Goal: Communication & Community: Answer question/provide support

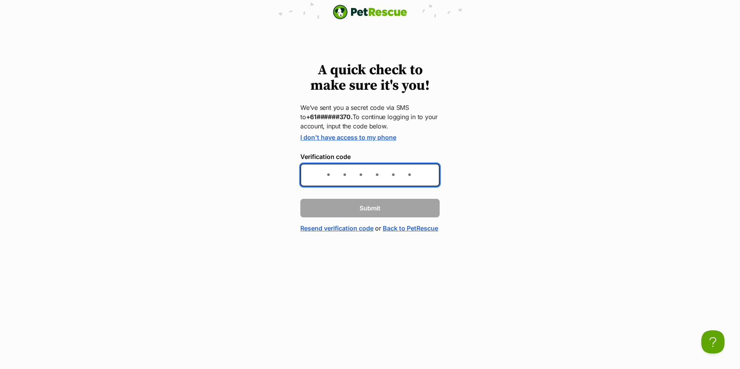
click at [342, 172] on input "Verification code" at bounding box center [369, 175] width 139 height 23
type input "694076"
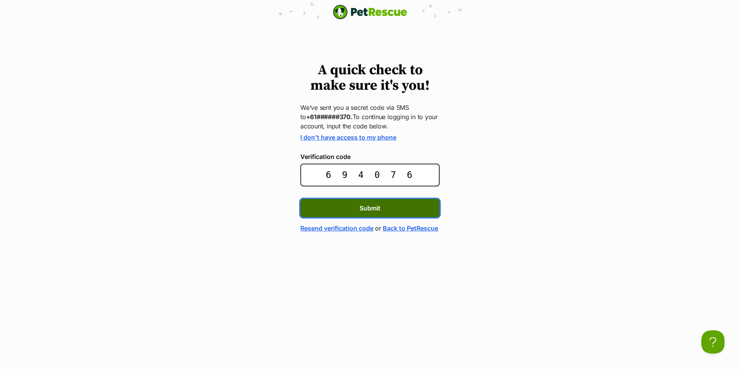
click at [381, 209] on button "Submit" at bounding box center [369, 208] width 139 height 19
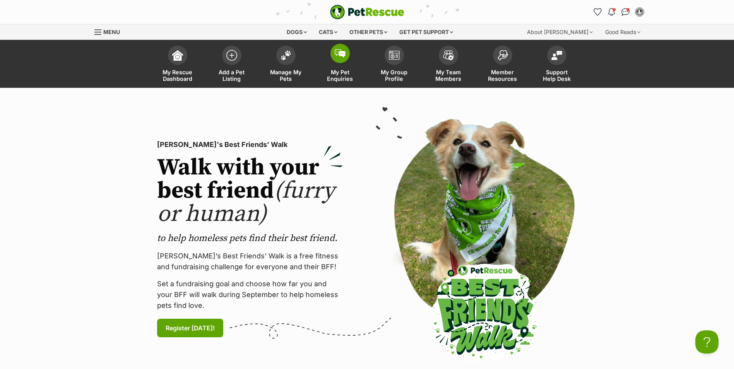
click at [341, 56] on img at bounding box center [340, 53] width 11 height 9
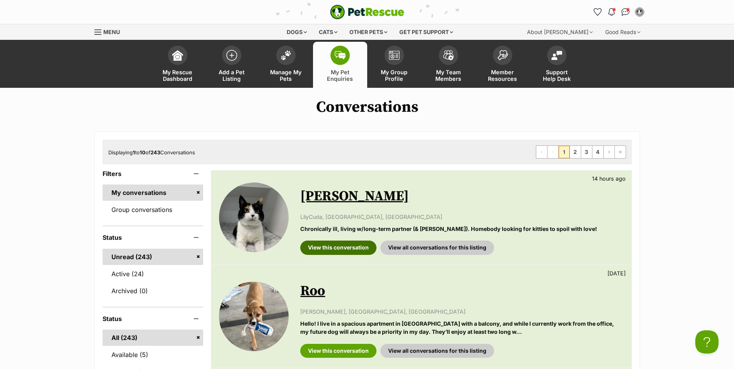
click at [346, 242] on link "View this conversation" at bounding box center [338, 248] width 76 height 14
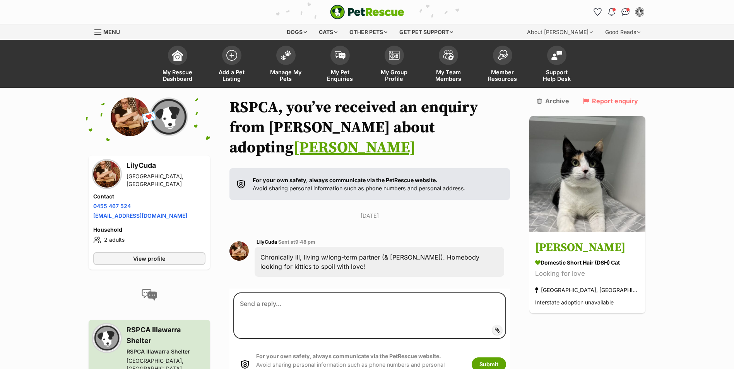
click at [130, 108] on img at bounding box center [130, 116] width 39 height 39
click at [107, 176] on img at bounding box center [106, 174] width 27 height 27
click at [153, 255] on span "View profile" at bounding box center [149, 259] width 32 height 8
click at [340, 55] on img at bounding box center [340, 53] width 11 height 9
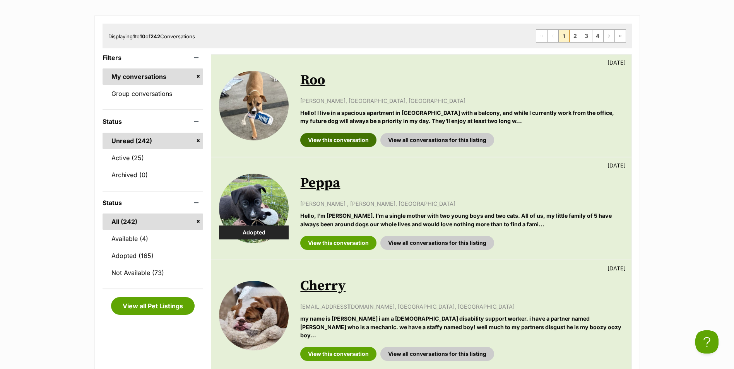
click at [359, 137] on link "View this conversation" at bounding box center [338, 140] width 76 height 14
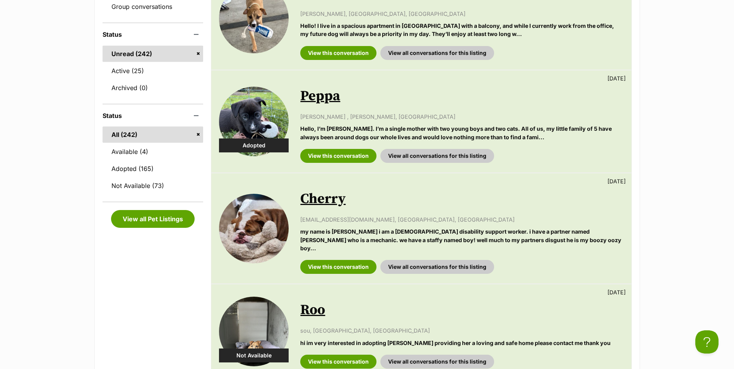
scroll to position [232, 0]
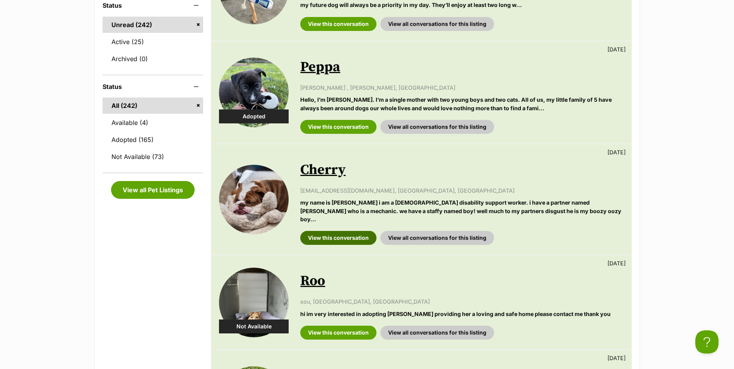
click at [347, 231] on link "View this conversation" at bounding box center [338, 238] width 76 height 14
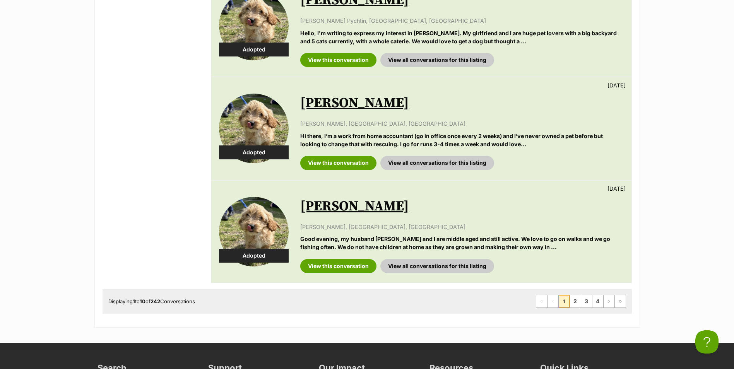
scroll to position [928, 0]
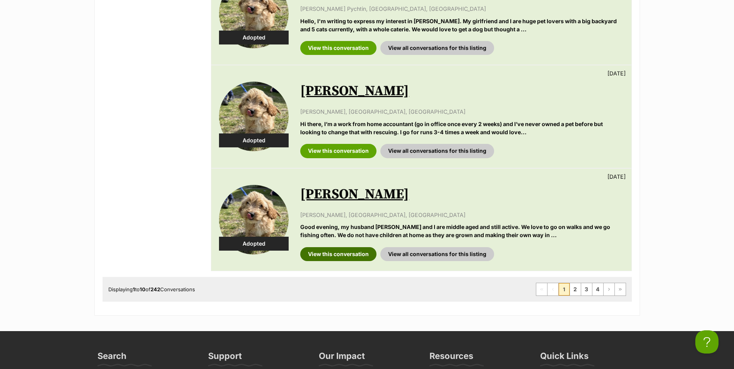
click at [353, 248] on link "View this conversation" at bounding box center [338, 254] width 76 height 14
click at [574, 283] on link "2" at bounding box center [575, 289] width 11 height 12
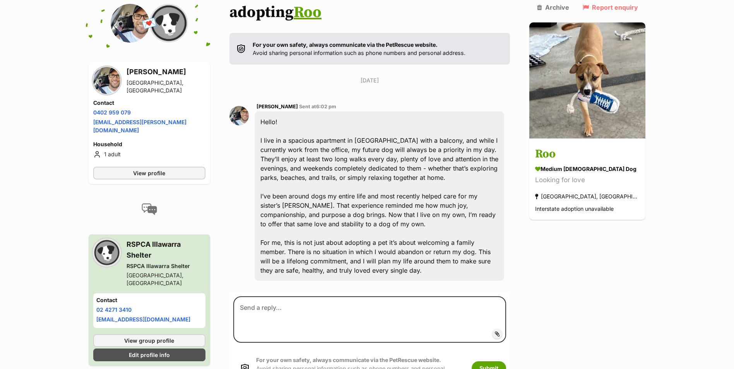
scroll to position [155, 0]
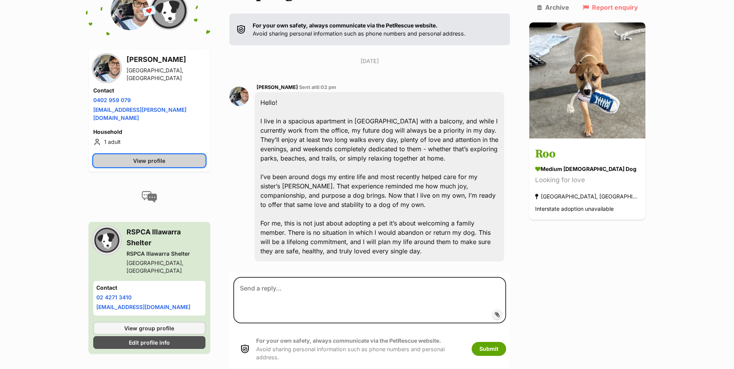
click at [116, 154] on link "View profile" at bounding box center [149, 160] width 112 height 13
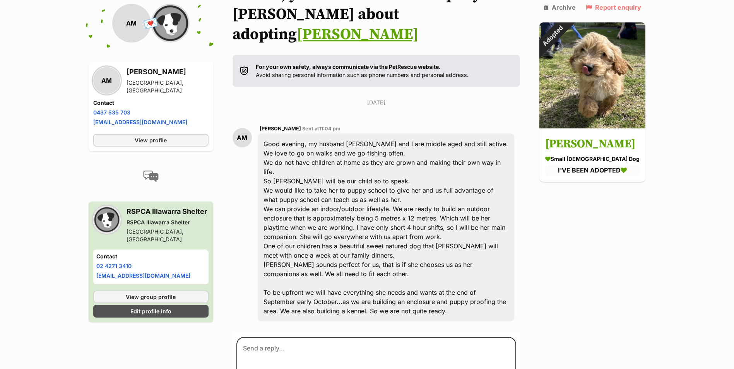
scroll to position [127, 0]
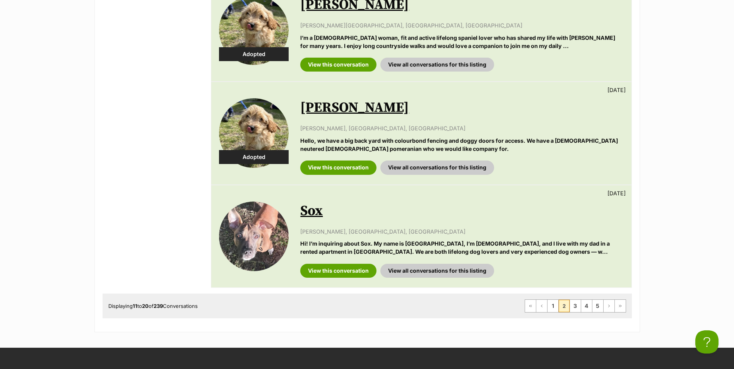
scroll to position [1006, 0]
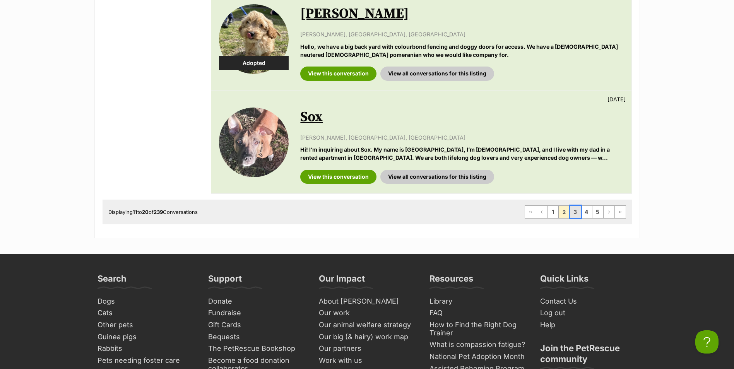
click at [576, 206] on link "3" at bounding box center [575, 212] width 11 height 12
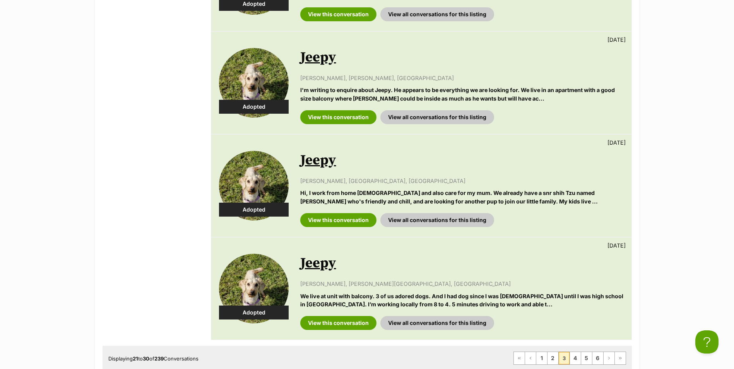
scroll to position [1006, 0]
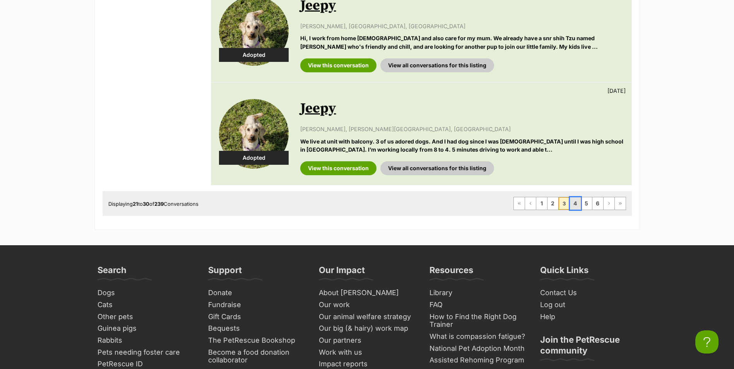
click at [571, 203] on link "4" at bounding box center [575, 203] width 11 height 12
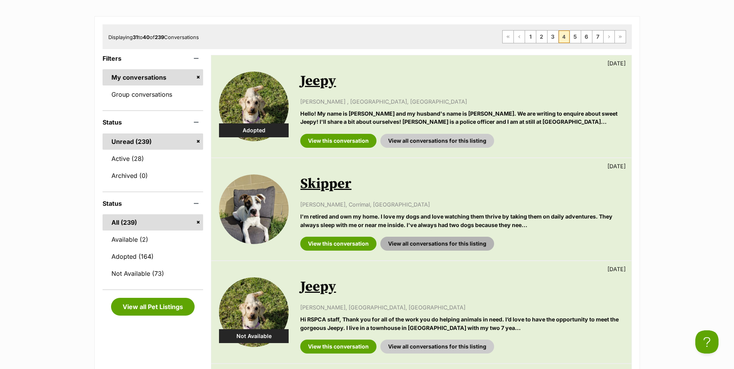
scroll to position [116, 0]
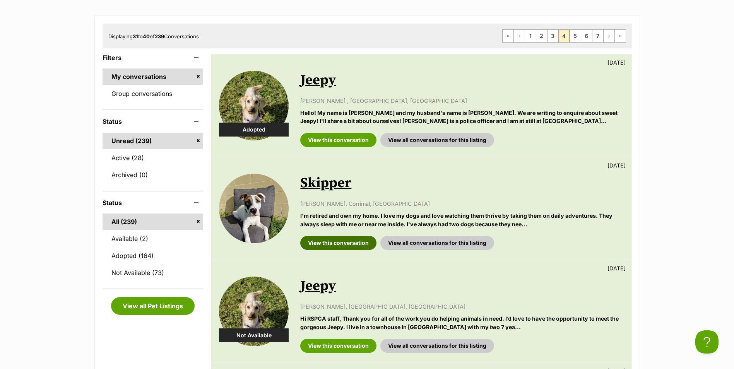
click at [346, 245] on link "View this conversation" at bounding box center [338, 243] width 76 height 14
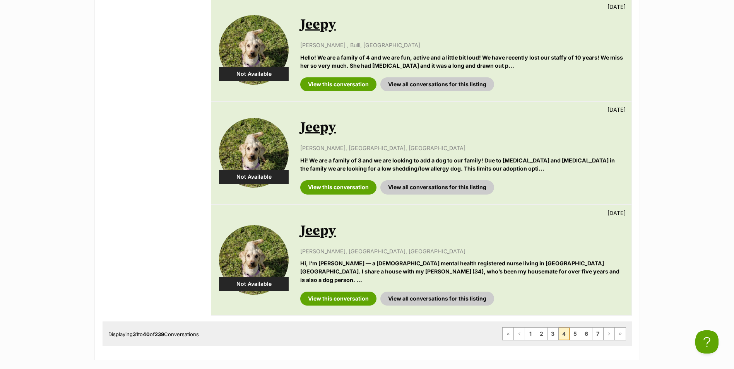
scroll to position [928, 0]
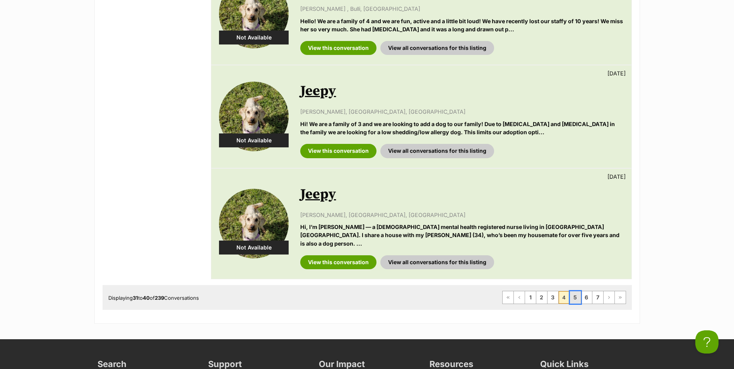
click at [576, 291] on link "5" at bounding box center [575, 297] width 11 height 12
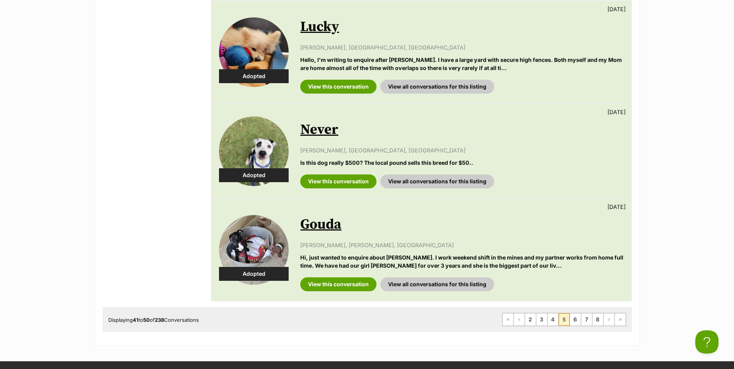
scroll to position [928, 0]
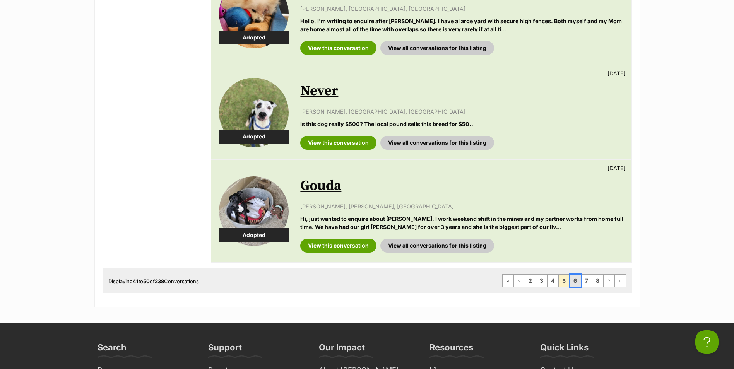
click at [577, 281] on link "6" at bounding box center [575, 281] width 11 height 12
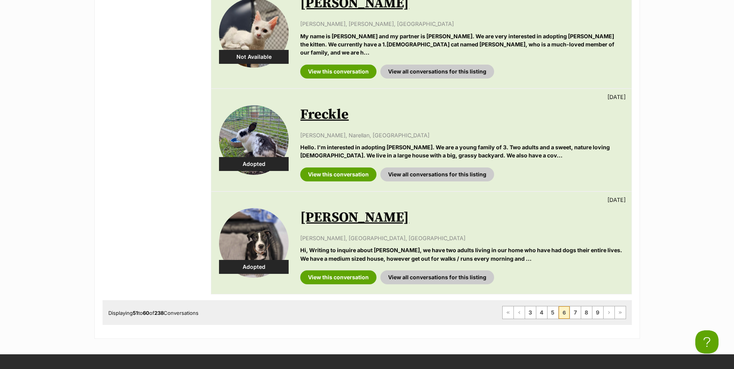
scroll to position [928, 0]
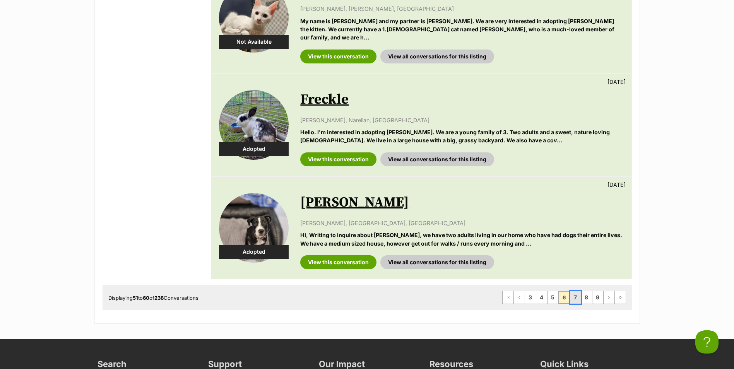
click at [575, 291] on link "7" at bounding box center [575, 297] width 11 height 12
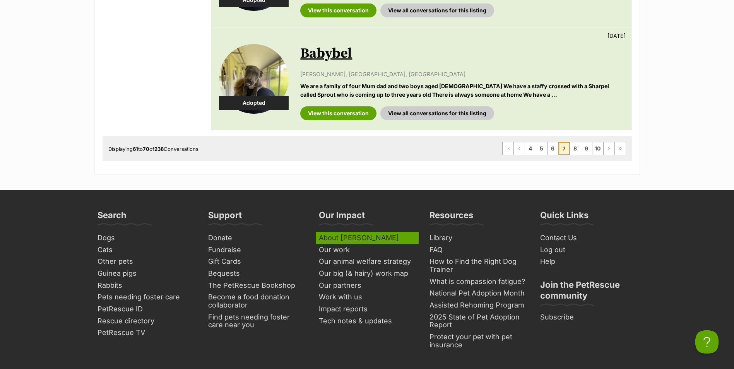
scroll to position [1006, 0]
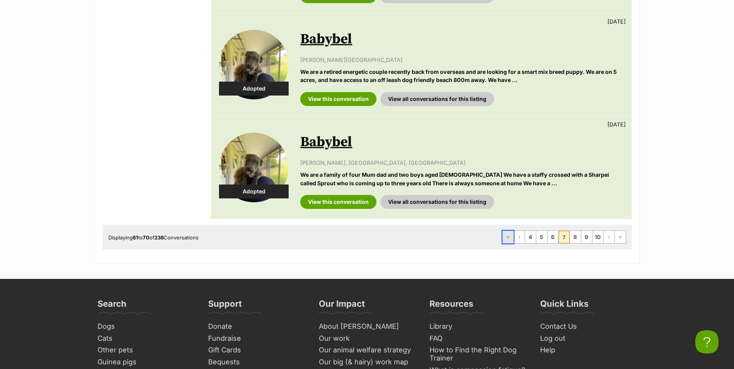
click at [506, 235] on span "First page" at bounding box center [508, 237] width 5 height 5
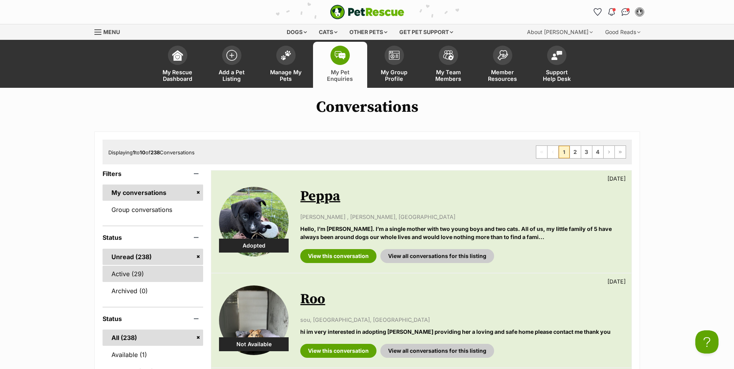
click at [124, 277] on link "Active (29)" at bounding box center [153, 274] width 101 height 16
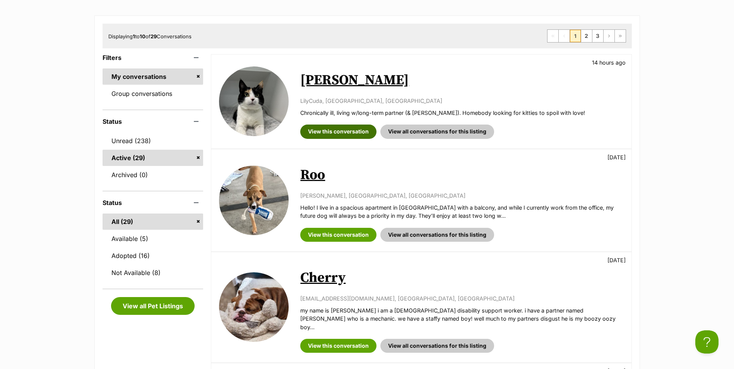
click at [332, 131] on link "View this conversation" at bounding box center [338, 132] width 76 height 14
click at [355, 234] on link "View this conversation" at bounding box center [338, 235] width 76 height 14
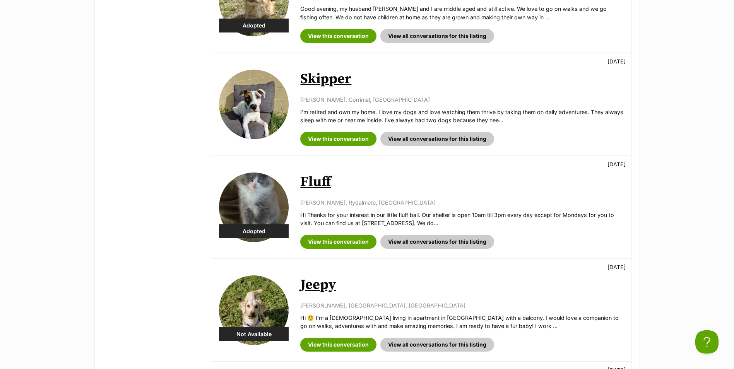
scroll to position [619, 0]
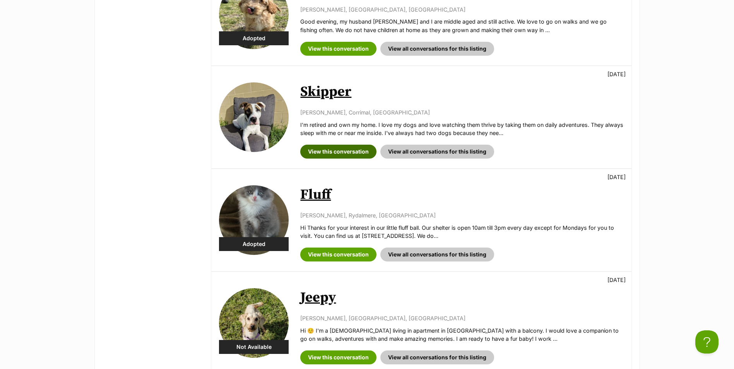
click at [346, 145] on link "View this conversation" at bounding box center [338, 152] width 76 height 14
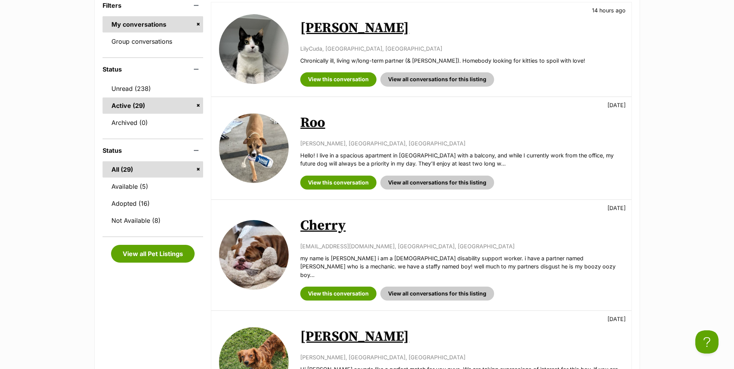
scroll to position [155, 0]
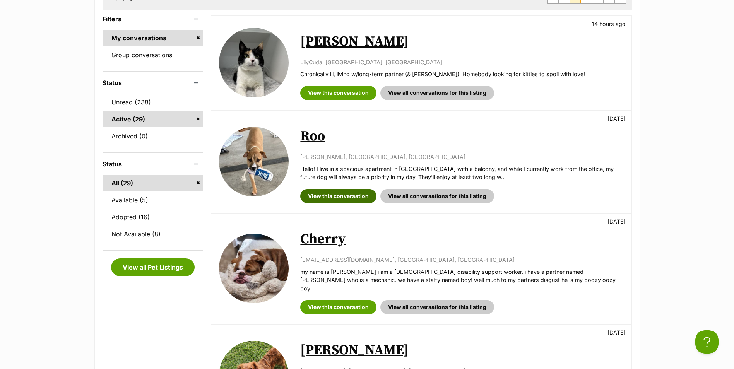
click at [353, 196] on link "View this conversation" at bounding box center [338, 196] width 76 height 14
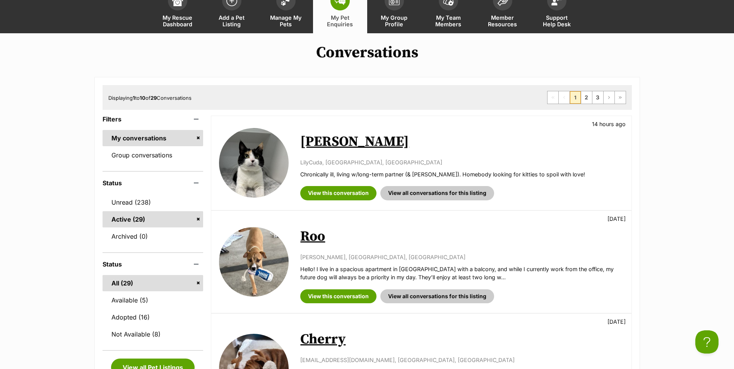
scroll to position [0, 0]
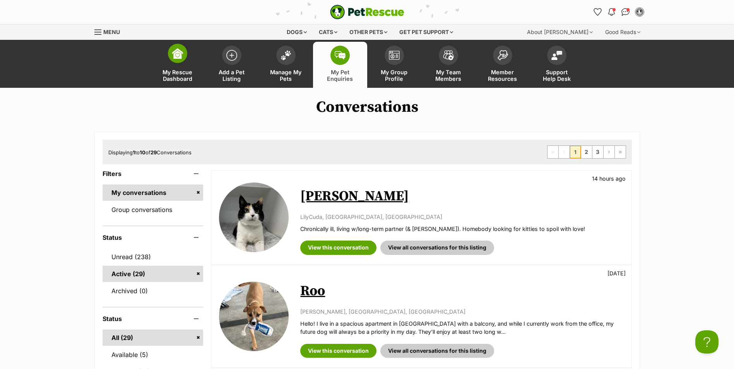
click at [175, 58] on img at bounding box center [177, 53] width 11 height 11
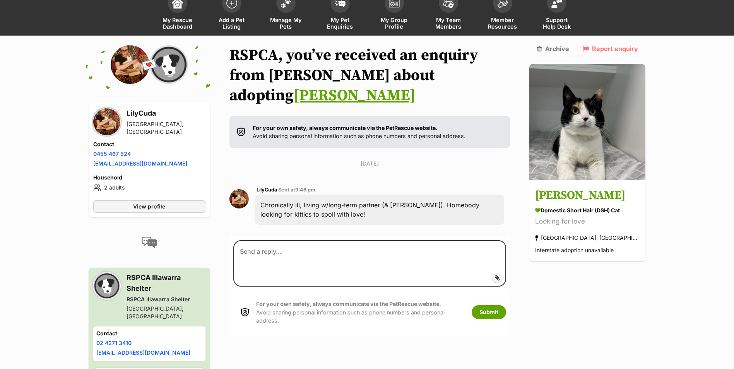
click at [278, 292] on div "For your own safety, always communicate via the PetRescue website. Avoid sharin…" at bounding box center [352, 312] width 239 height 40
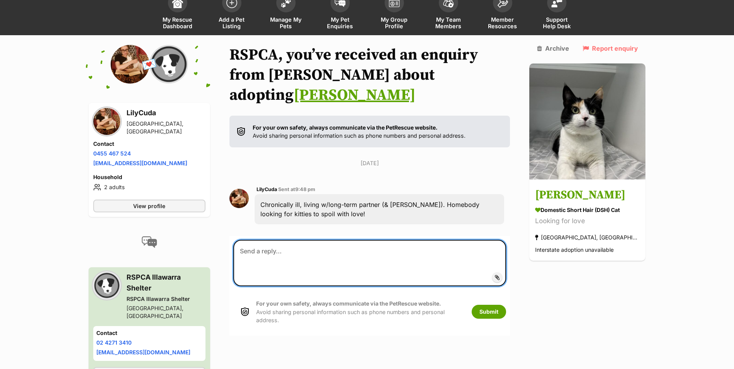
click at [267, 240] on textarea at bounding box center [369, 263] width 273 height 46
click at [316, 240] on textarea "Hi, We would love to" at bounding box center [369, 263] width 273 height 46
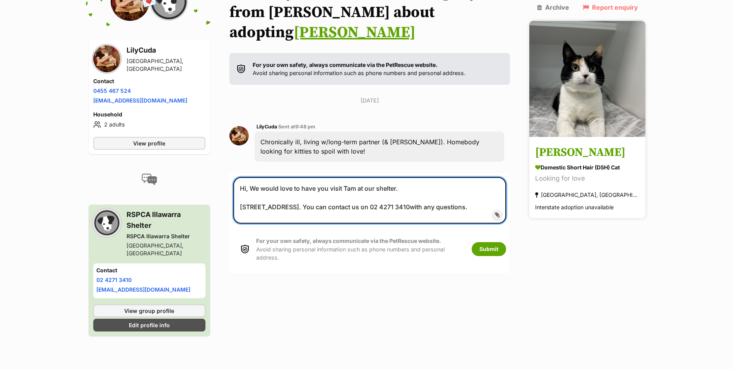
scroll to position [116, 0]
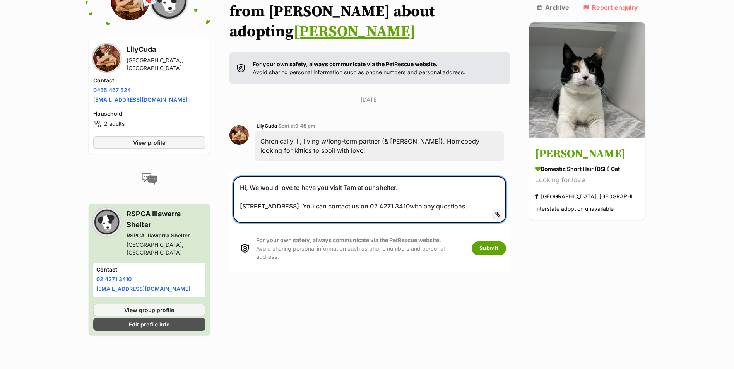
click at [443, 187] on textarea "Hi, We would love to have you visit Tam at our shelter. [STREET_ADDRESS]. You c…" at bounding box center [369, 199] width 273 height 46
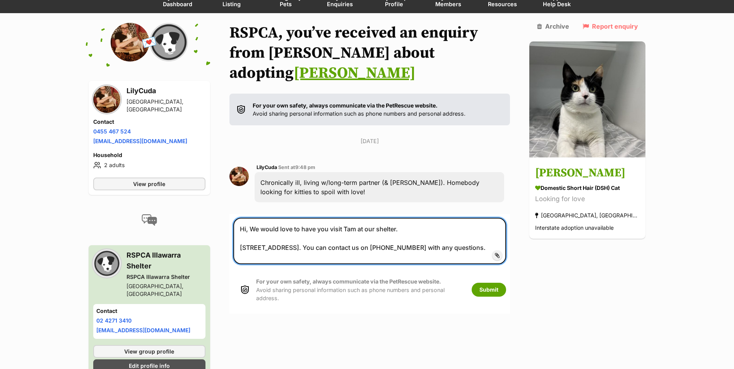
scroll to position [77, 0]
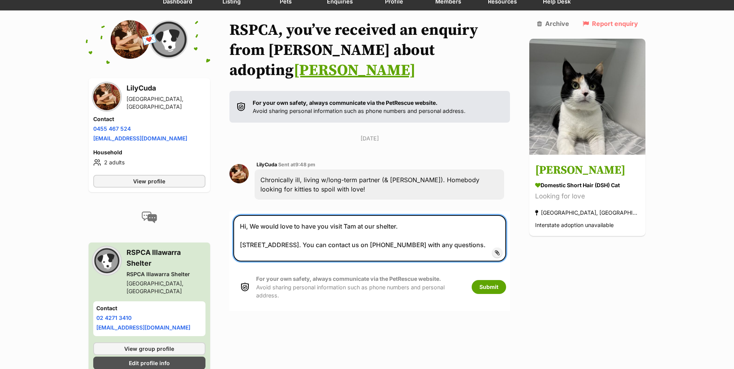
click at [336, 224] on textarea "Hi, We would love to have you visit Tam at our shelter. [STREET_ADDRESS]. You c…" at bounding box center [369, 238] width 273 height 46
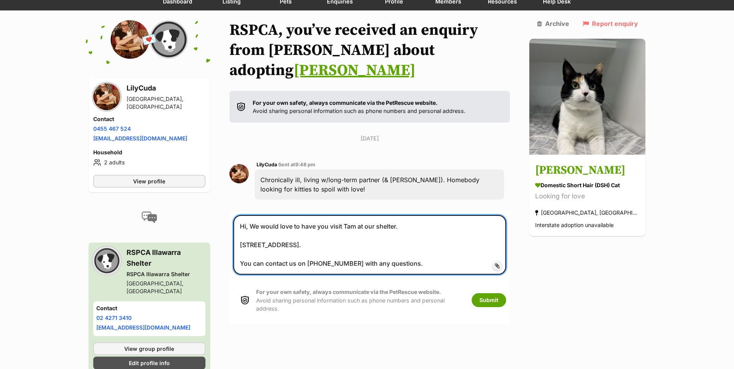
click at [336, 224] on textarea "Hi, We would love to have you visit Tam at our shelter. [STREET_ADDRESS]. You c…" at bounding box center [369, 245] width 273 height 60
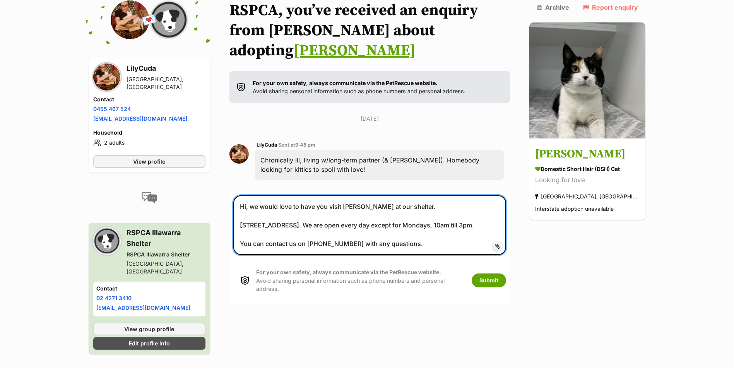
scroll to position [116, 0]
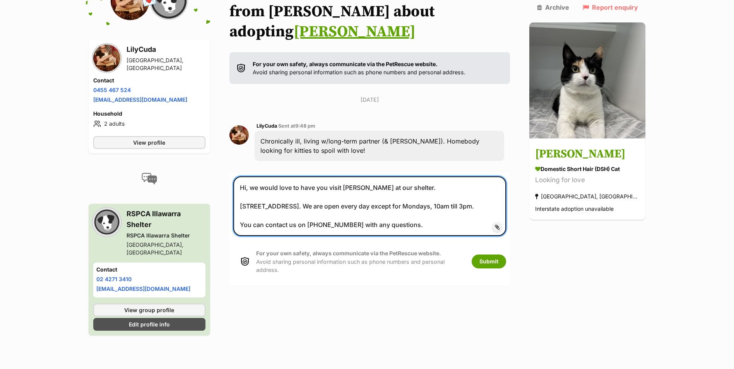
drag, startPoint x: 246, startPoint y: 168, endPoint x: 455, endPoint y: 213, distance: 214.0
click at [455, 213] on textarea "Hi, we would love to have you visit [PERSON_NAME] at our shelter. [STREET_ADDRE…" at bounding box center [369, 206] width 273 height 60
click at [451, 198] on textarea "Hi, we would love to have you visit Tam at our shelter. 54 Industrial Road, Una…" at bounding box center [369, 206] width 273 height 60
type textarea "Hi, we would love to have you visit Tam at our shelter. 54 Industrial Road, Una…"
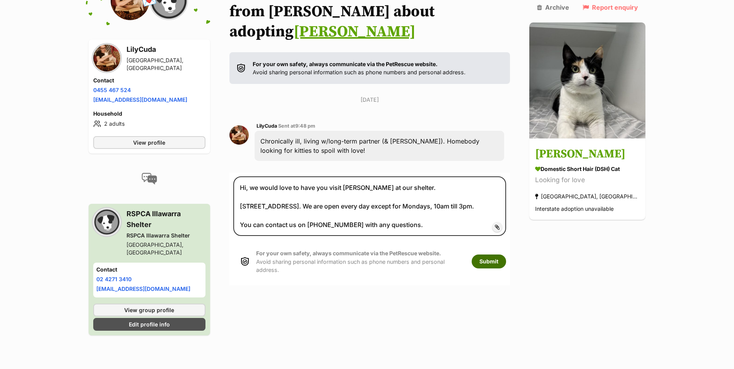
click at [506, 255] on button "Submit" at bounding box center [489, 262] width 34 height 14
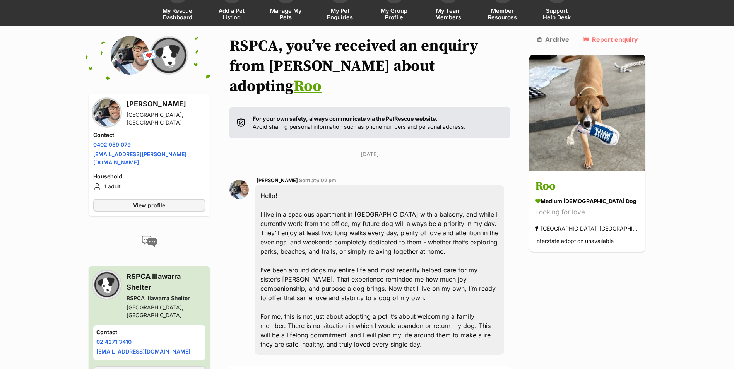
scroll to position [116, 0]
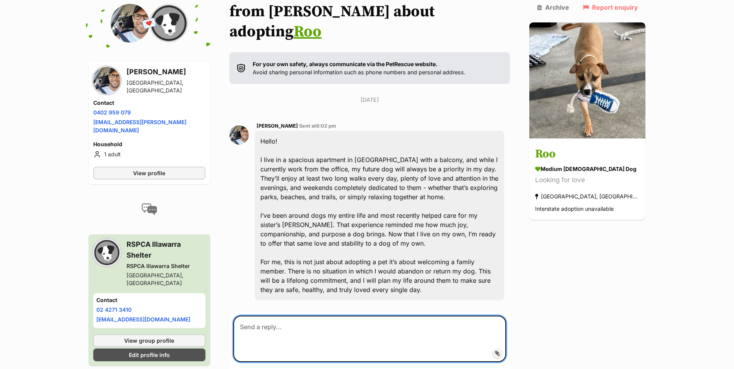
click at [264, 316] on textarea at bounding box center [369, 339] width 273 height 46
paste textarea "Hi, we would love to have you visit Tam at our shelter. 54 Industrial Road, Una…"
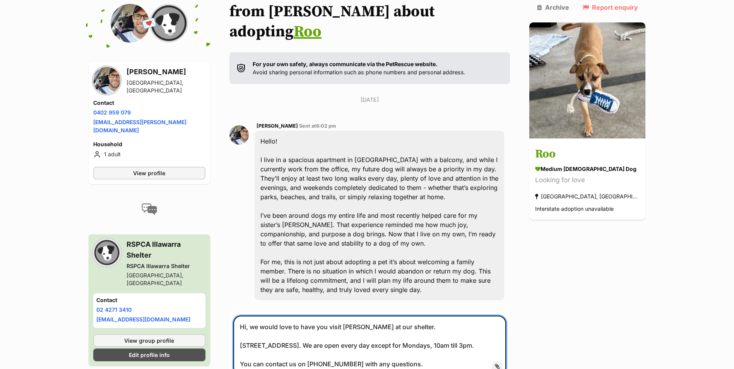
drag, startPoint x: 348, startPoint y: 306, endPoint x: 360, endPoint y: 306, distance: 12.0
click at [360, 316] on textarea "Hi, we would love to have you visit Tam at our shelter. 54 Industrial Road, Una…" at bounding box center [369, 346] width 273 height 60
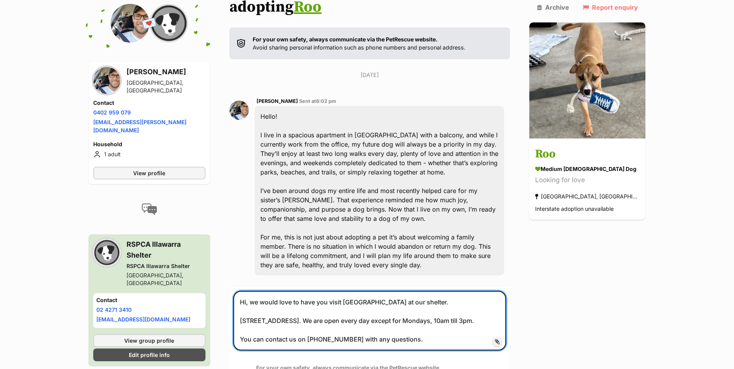
scroll to position [155, 0]
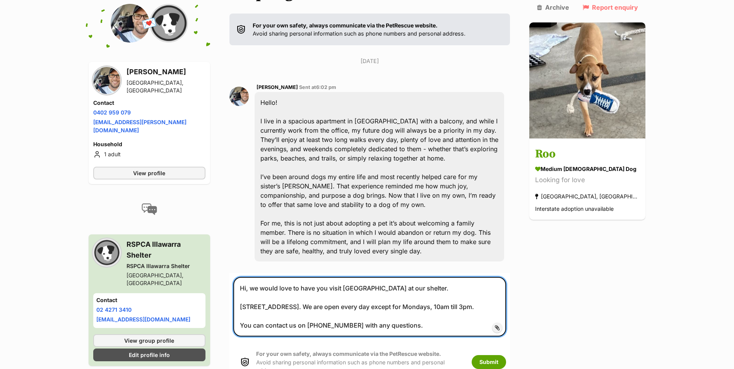
click at [409, 277] on textarea "Hi, we would love to have you visit Roo at our shelter. 54 Industrial Road, Una…" at bounding box center [369, 307] width 273 height 60
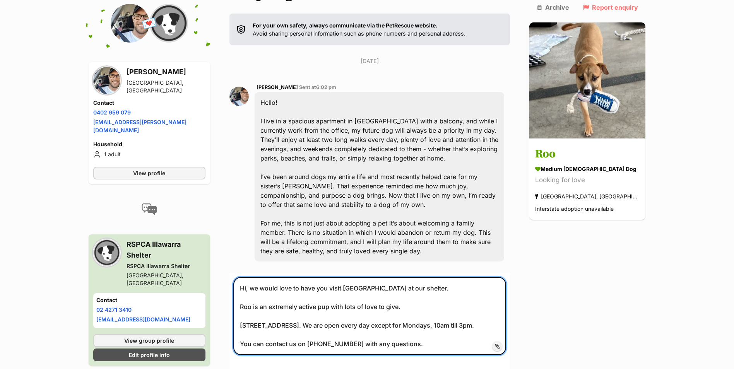
drag, startPoint x: 246, startPoint y: 268, endPoint x: 404, endPoint y: 268, distance: 157.8
click at [404, 277] on textarea "Hi, we would love to have you visit Roo at our shelter. Roo is an extremely act…" at bounding box center [369, 316] width 273 height 78
click at [415, 279] on textarea "Hi, we would love to have you visit Roo at our shelter. Roo is an extremely act…" at bounding box center [369, 316] width 273 height 78
click at [419, 291] on textarea "Hi, we would love to have you visit Roo at our shelter. Roo is an extremely act…" at bounding box center [369, 316] width 273 height 78
click at [250, 294] on textarea "Hi, we would love to have you visit Roo at our shelter. Roo is an extremely act…" at bounding box center [369, 316] width 273 height 78
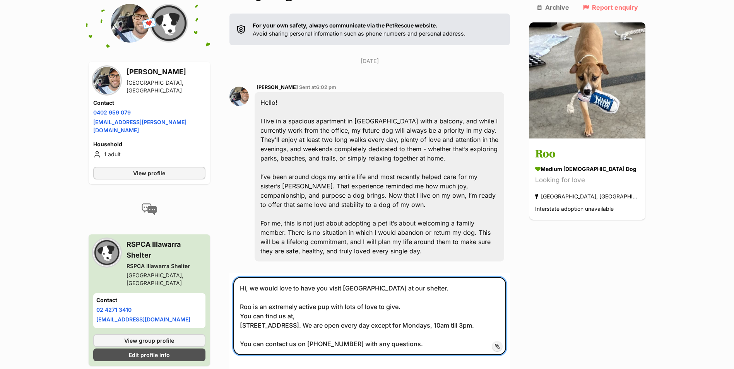
type textarea "Hi, we would love to have you visit Roo at our shelter. Roo is an extremely act…"
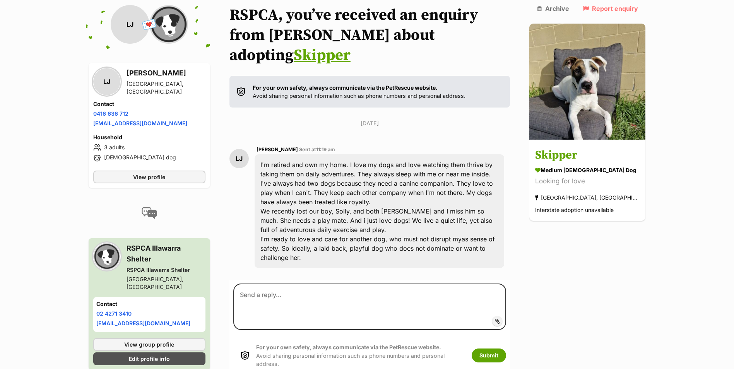
scroll to position [94, 0]
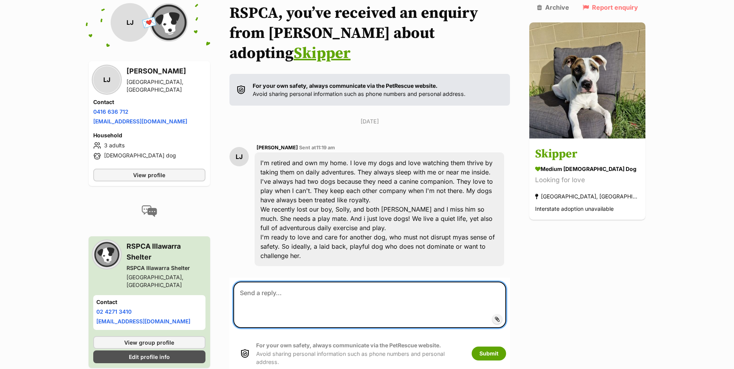
click at [262, 282] on textarea at bounding box center [369, 305] width 273 height 46
drag, startPoint x: 262, startPoint y: 275, endPoint x: 432, endPoint y: 277, distance: 169.4
click at [432, 282] on textarea at bounding box center [369, 305] width 273 height 46
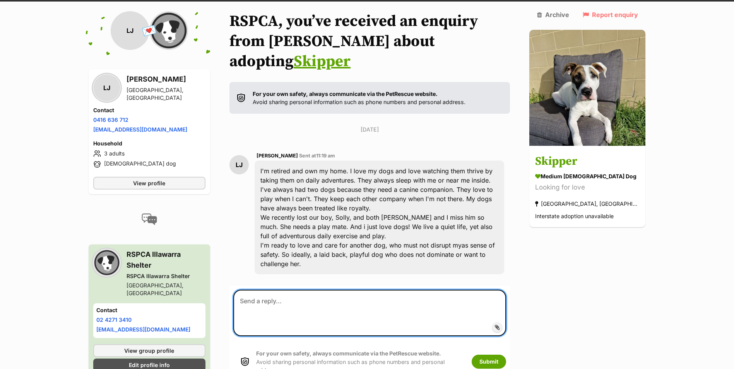
scroll to position [0, 0]
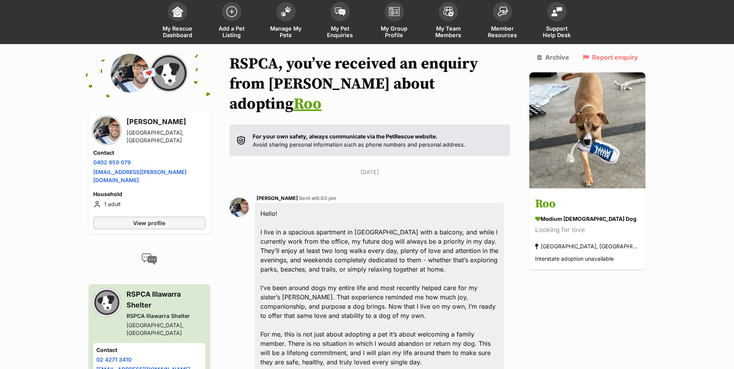
scroll to position [232, 0]
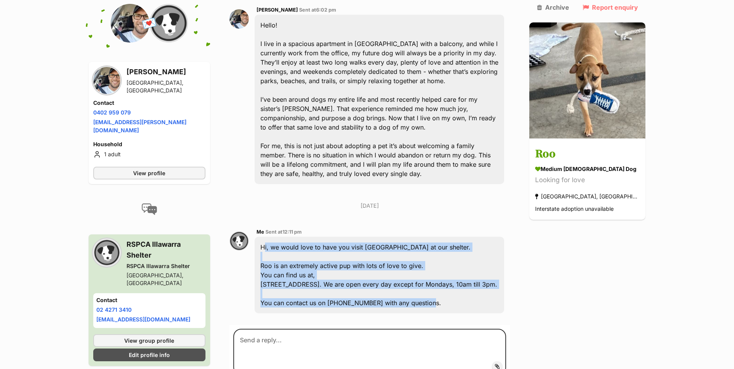
drag, startPoint x: 266, startPoint y: 226, endPoint x: 431, endPoint y: 294, distance: 178.7
click at [431, 294] on div "Hi, we would love to have you visit [GEOGRAPHIC_DATA] at our shelter. Roo is an…" at bounding box center [380, 275] width 250 height 77
drag, startPoint x: 431, startPoint y: 294, endPoint x: 400, endPoint y: 267, distance: 41.9
copy div "Hi, we would love to have you visit [GEOGRAPHIC_DATA] at our shelter. Roo is an…"
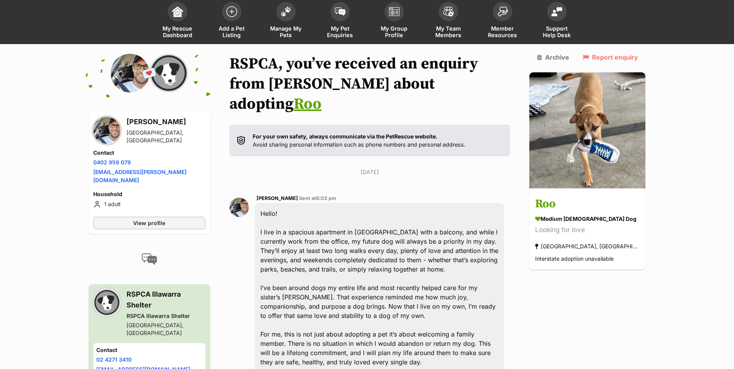
scroll to position [0, 0]
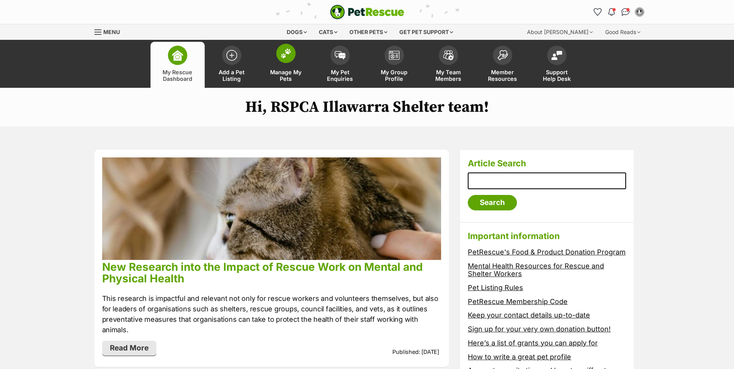
click at [275, 47] on link "Manage My Pets" at bounding box center [286, 65] width 54 height 46
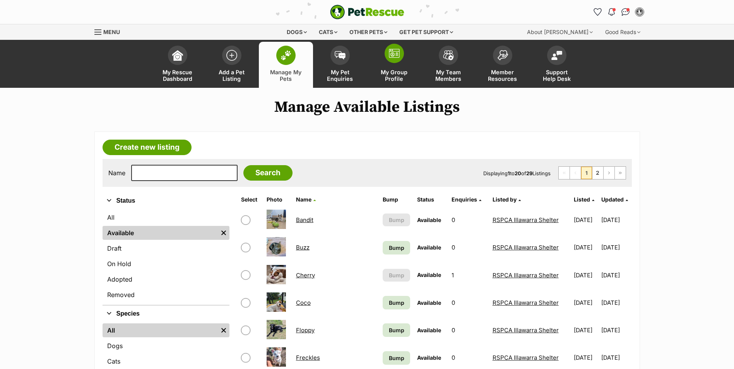
click at [397, 50] on img at bounding box center [394, 53] width 11 height 9
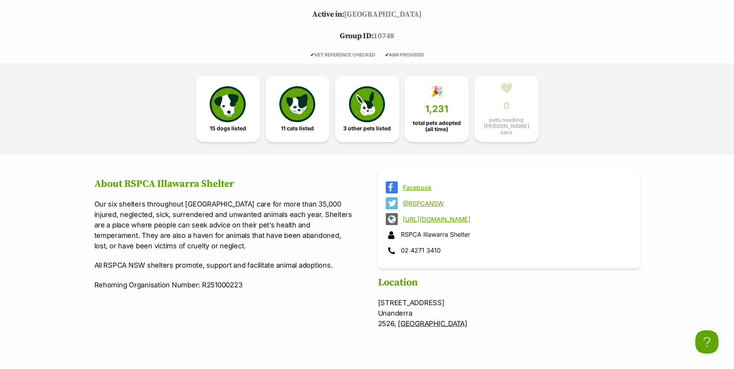
scroll to position [387, 0]
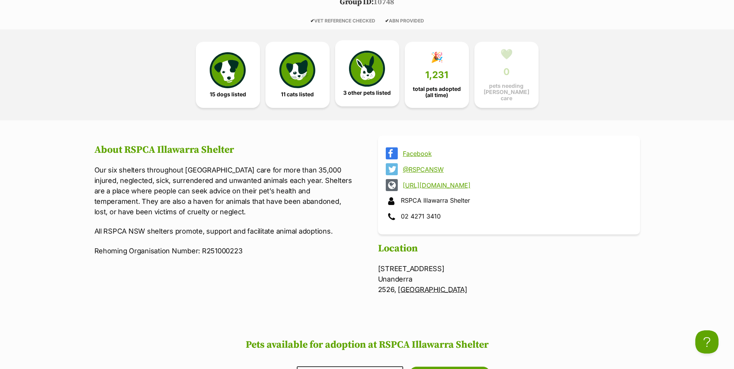
click at [382, 79] on img at bounding box center [367, 69] width 36 height 36
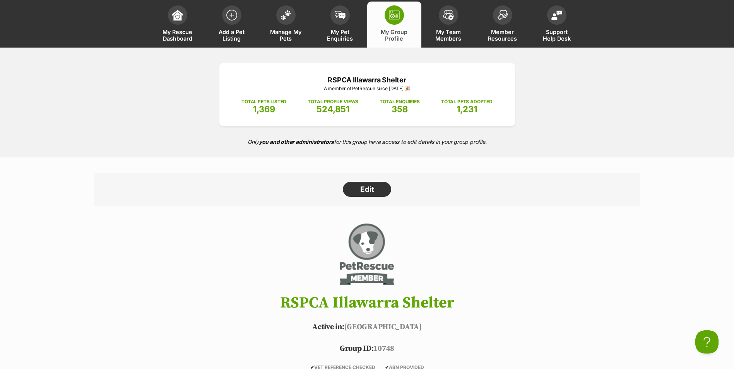
scroll to position [39, 0]
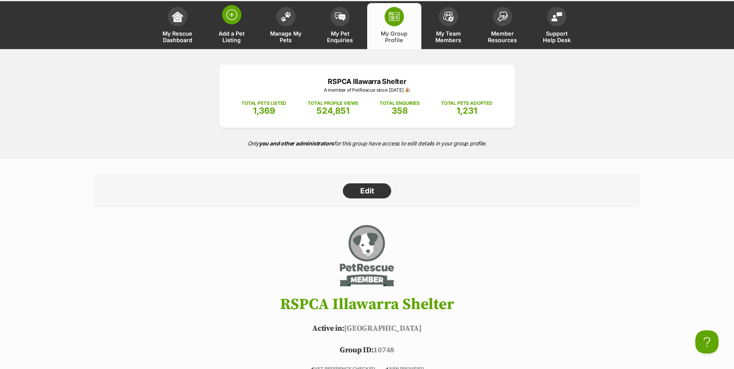
click at [234, 12] on img at bounding box center [231, 14] width 11 height 11
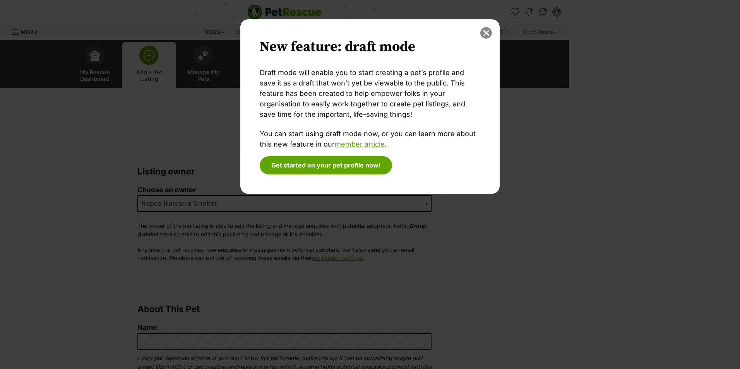
click at [485, 33] on button "close" at bounding box center [486, 33] width 12 height 12
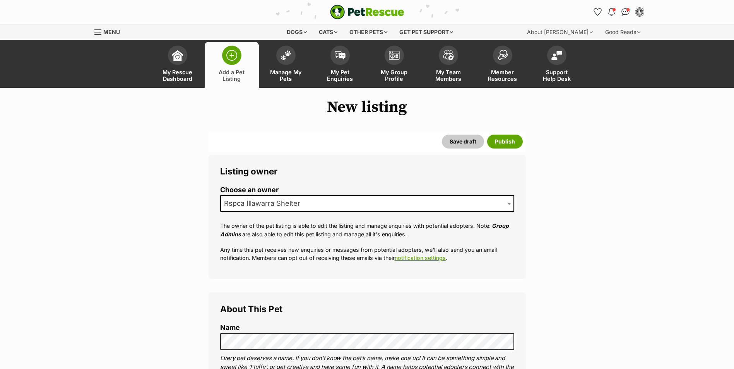
click at [303, 200] on span "Rspca Illawarra Shelter" at bounding box center [264, 203] width 87 height 11
click at [304, 201] on span "Rspca Illawarra Shelter" at bounding box center [264, 203] width 87 height 11
click at [113, 32] on span "Menu" at bounding box center [111, 32] width 17 height 7
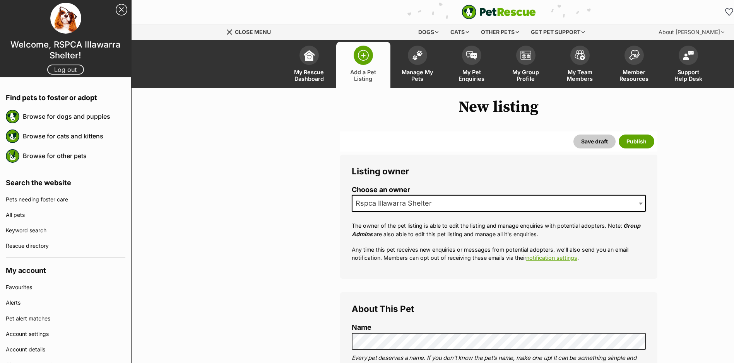
click at [53, 70] on link "Log out" at bounding box center [65, 70] width 37 height 10
